Goal: Browse casually

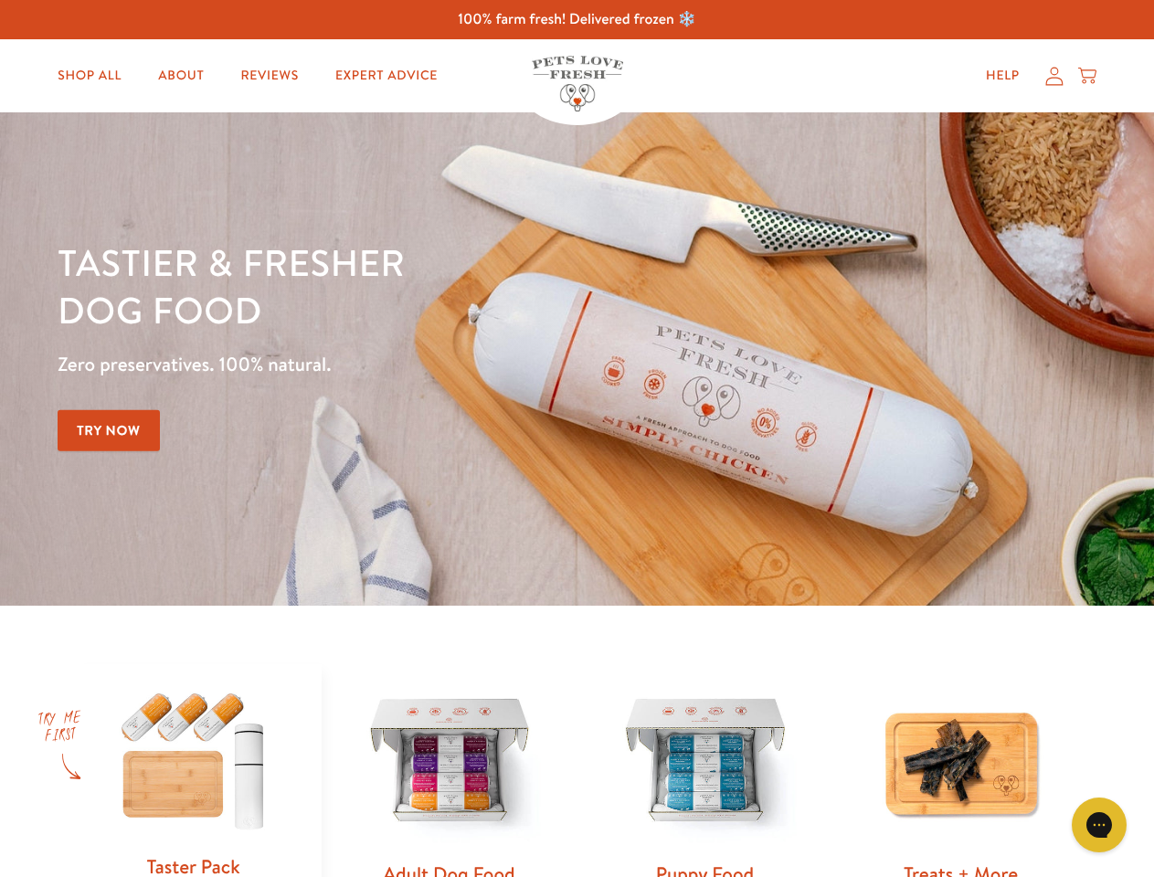
click at [577, 439] on div "Tastier & fresher dog food Zero preservatives. 100% natural. Try Now" at bounding box center [404, 359] width 693 height 241
click at [1099, 825] on icon "Gorgias live chat" at bounding box center [1098, 824] width 17 height 17
